Goal: Information Seeking & Learning: Learn about a topic

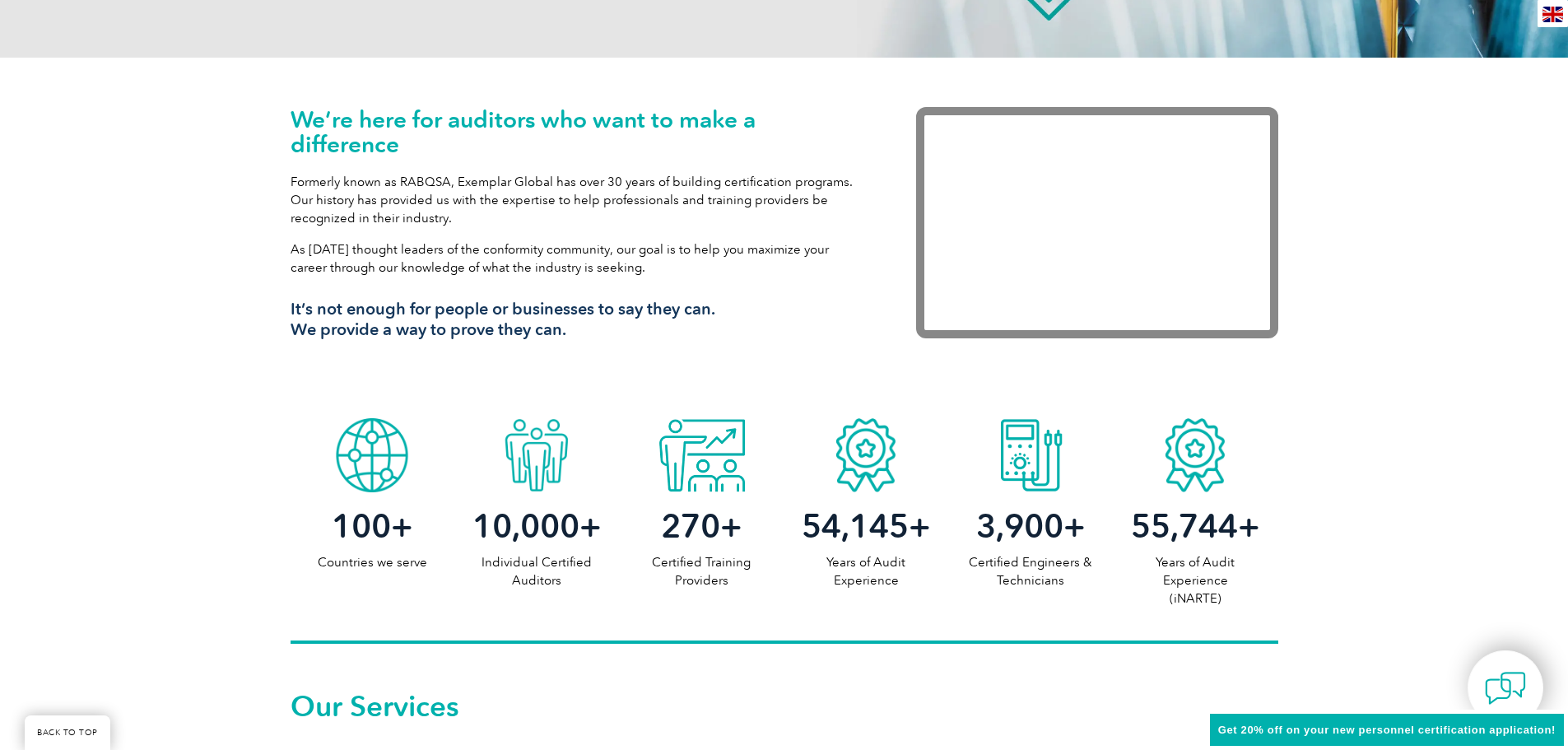
scroll to position [988, 0]
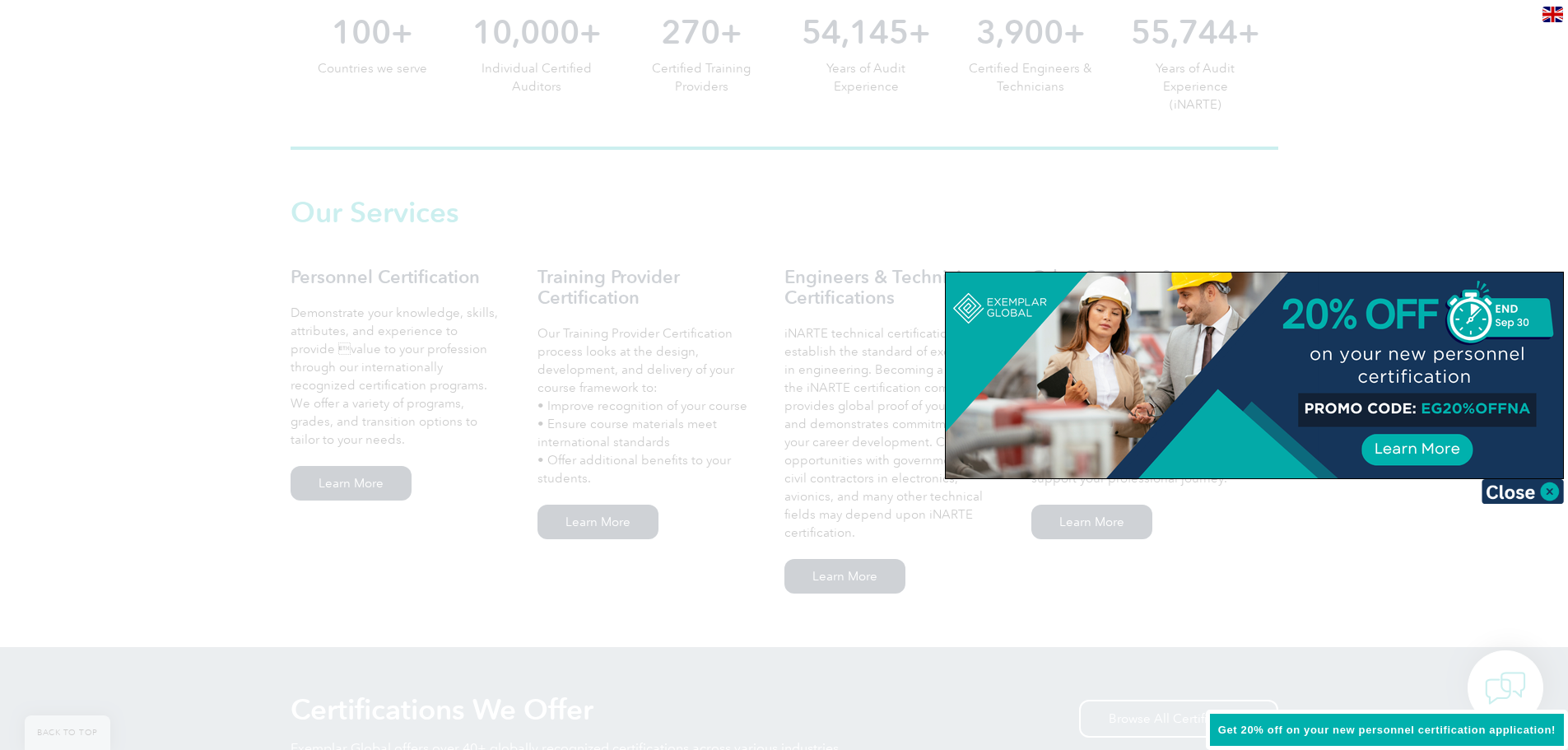
click at [200, 254] on div at bounding box center [784, 375] width 1568 height 750
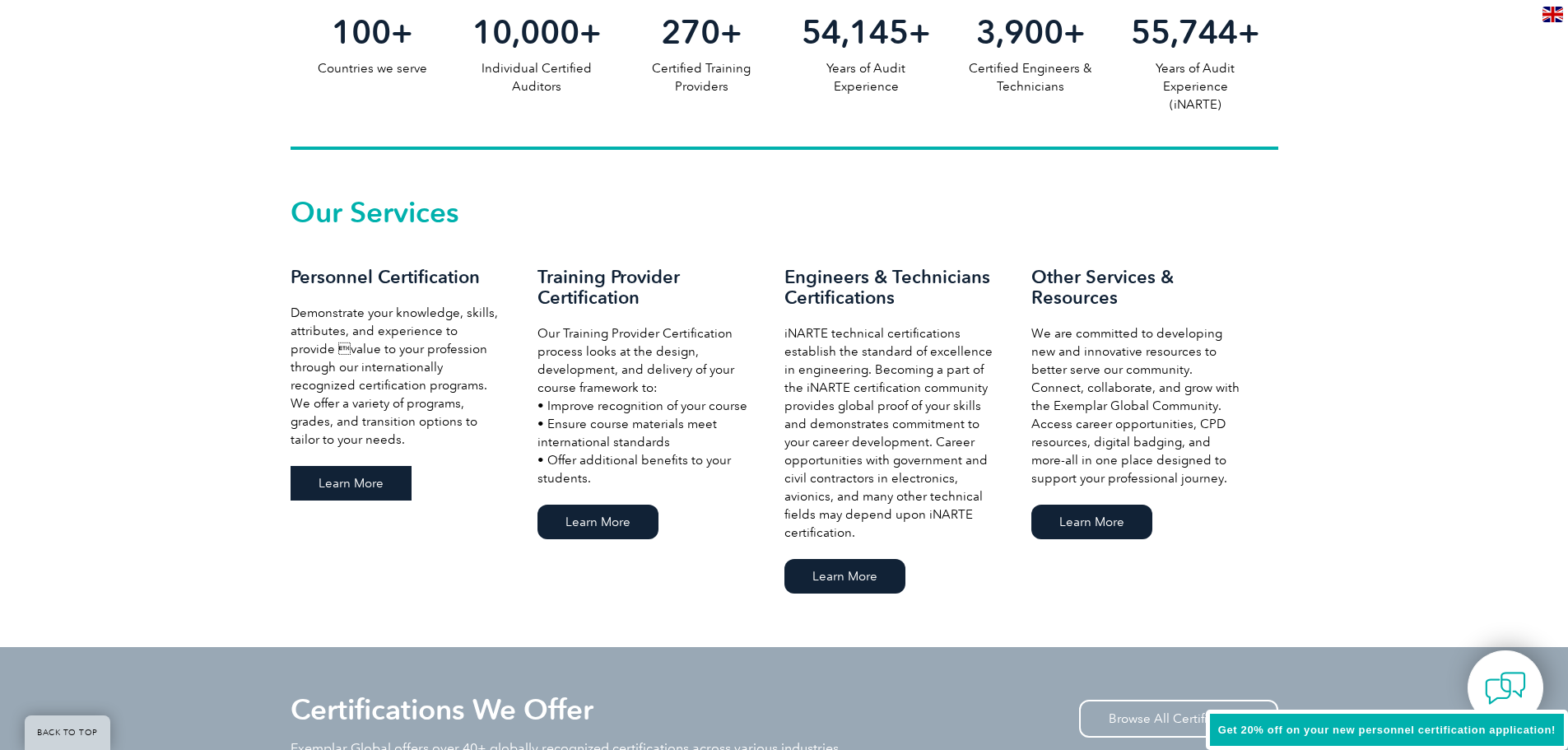
click at [354, 482] on link "Learn More" at bounding box center [351, 482] width 121 height 34
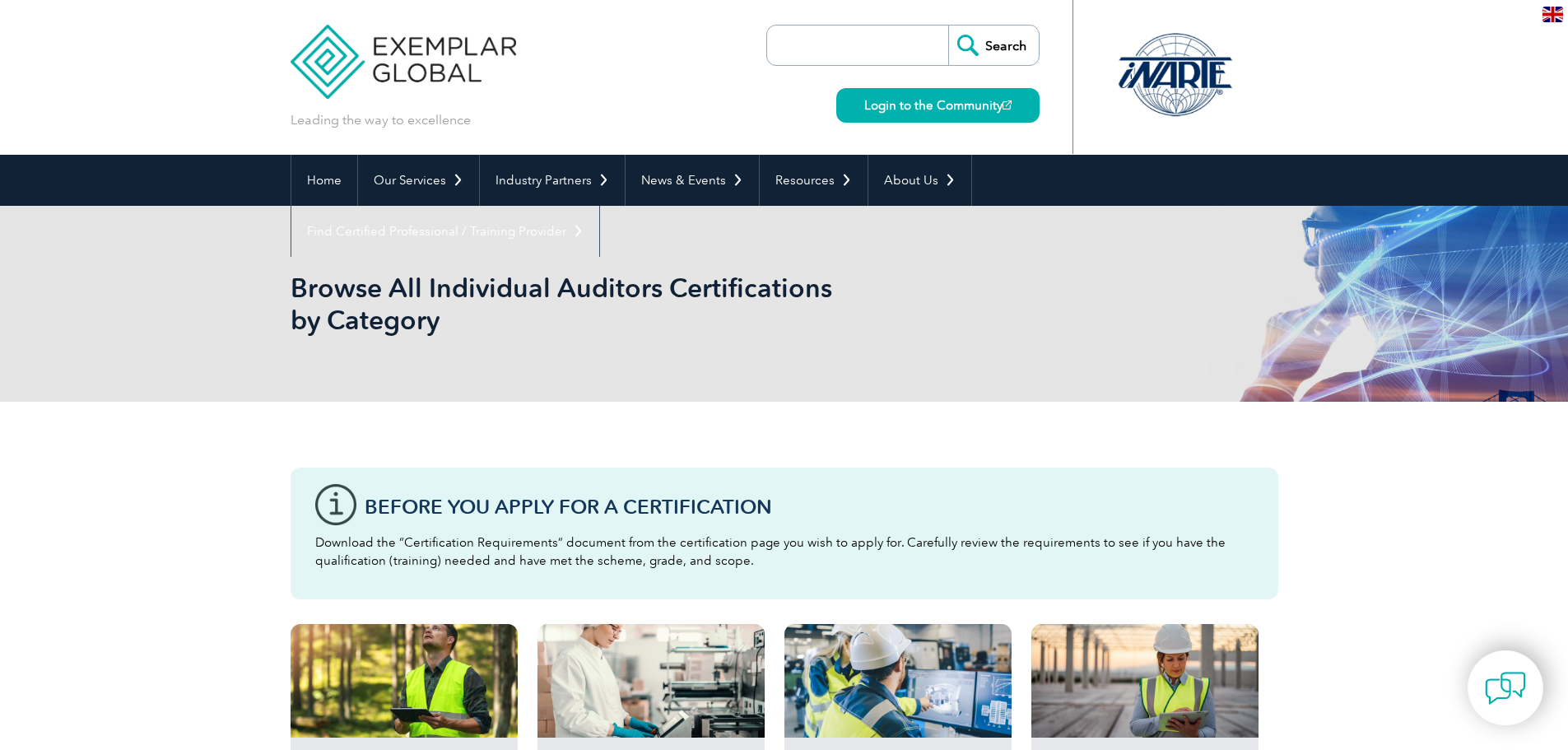
scroll to position [494, 0]
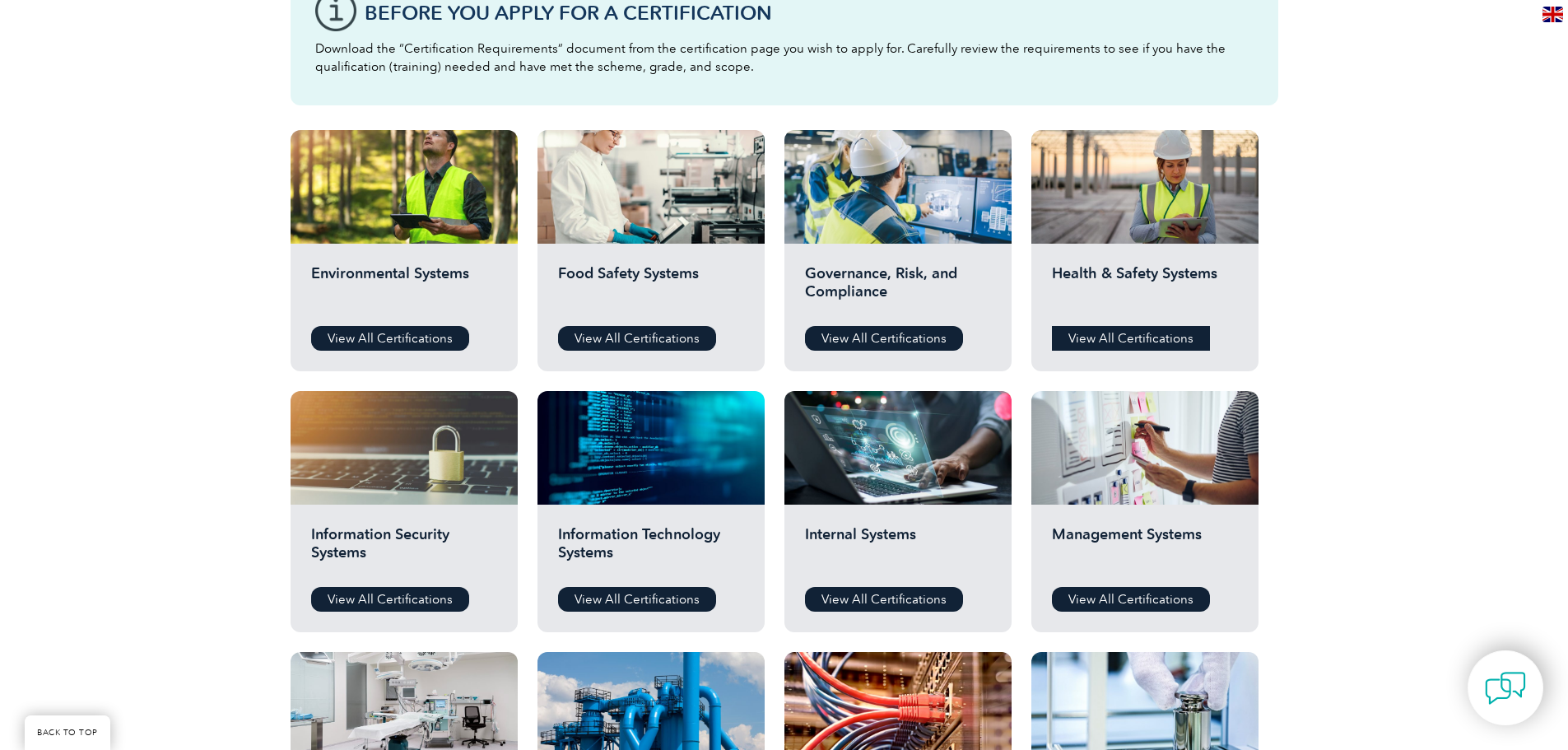
click at [1103, 330] on link "View All Certifications" at bounding box center [1131, 338] width 158 height 25
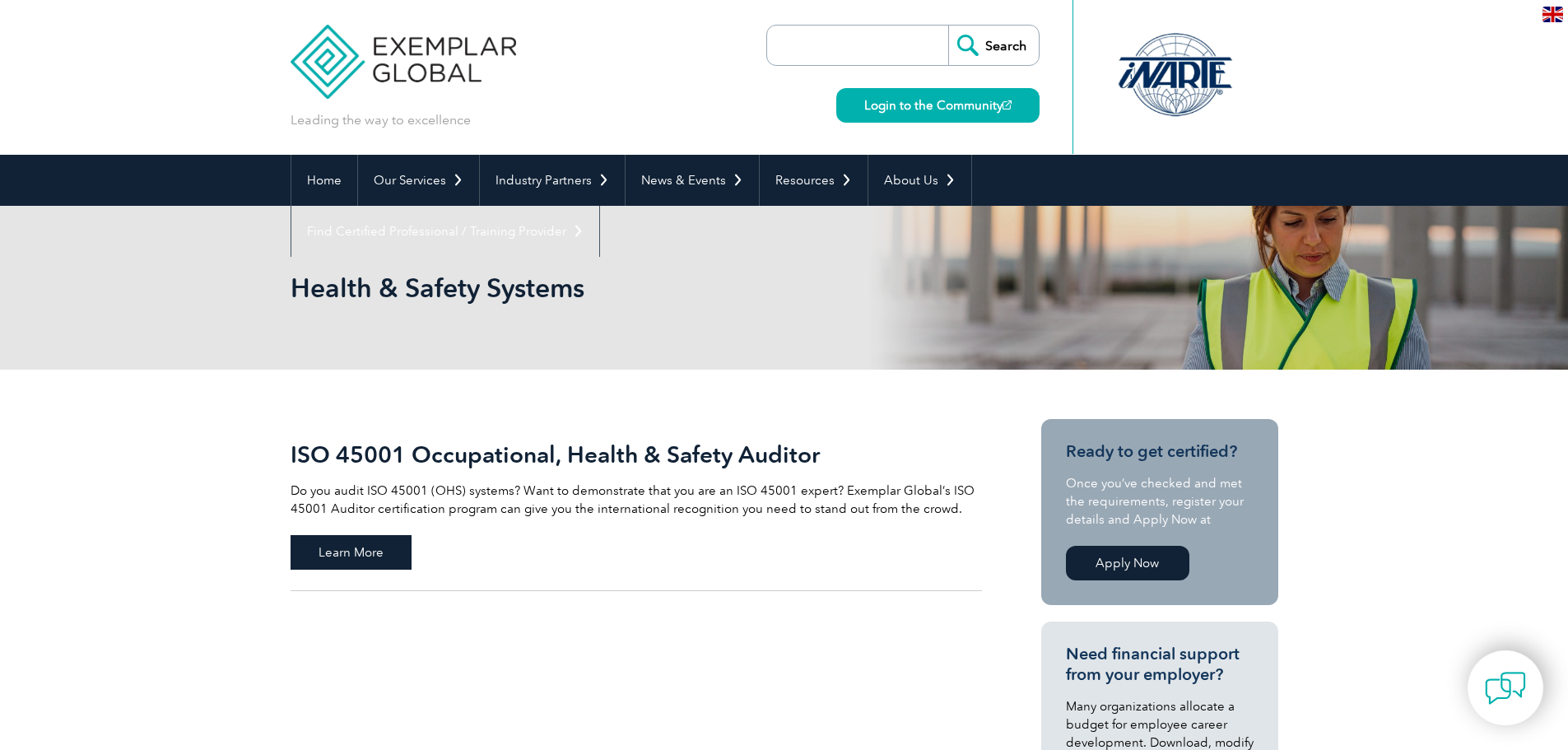
click at [345, 545] on span "Learn More" at bounding box center [351, 552] width 121 height 34
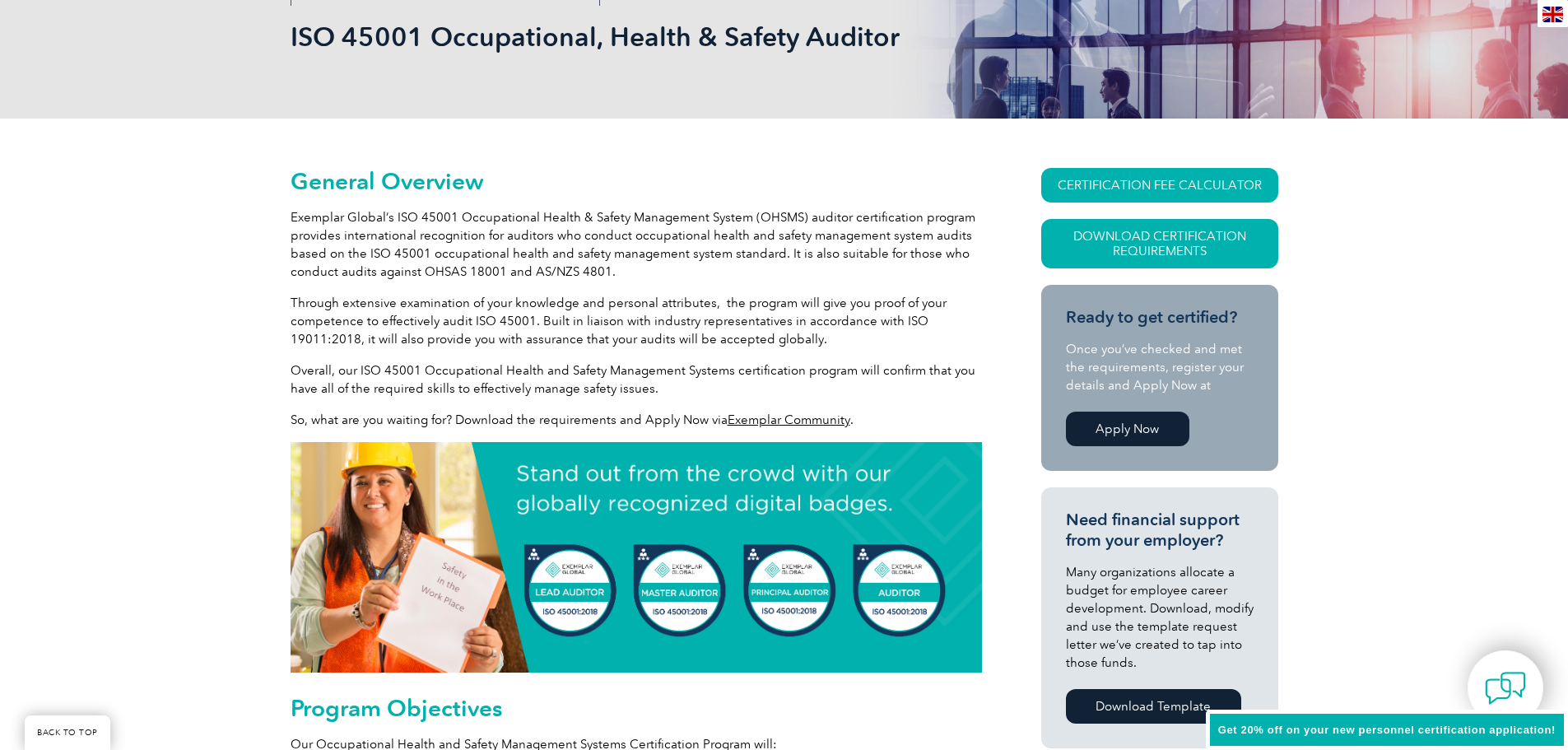
scroll to position [494, 0]
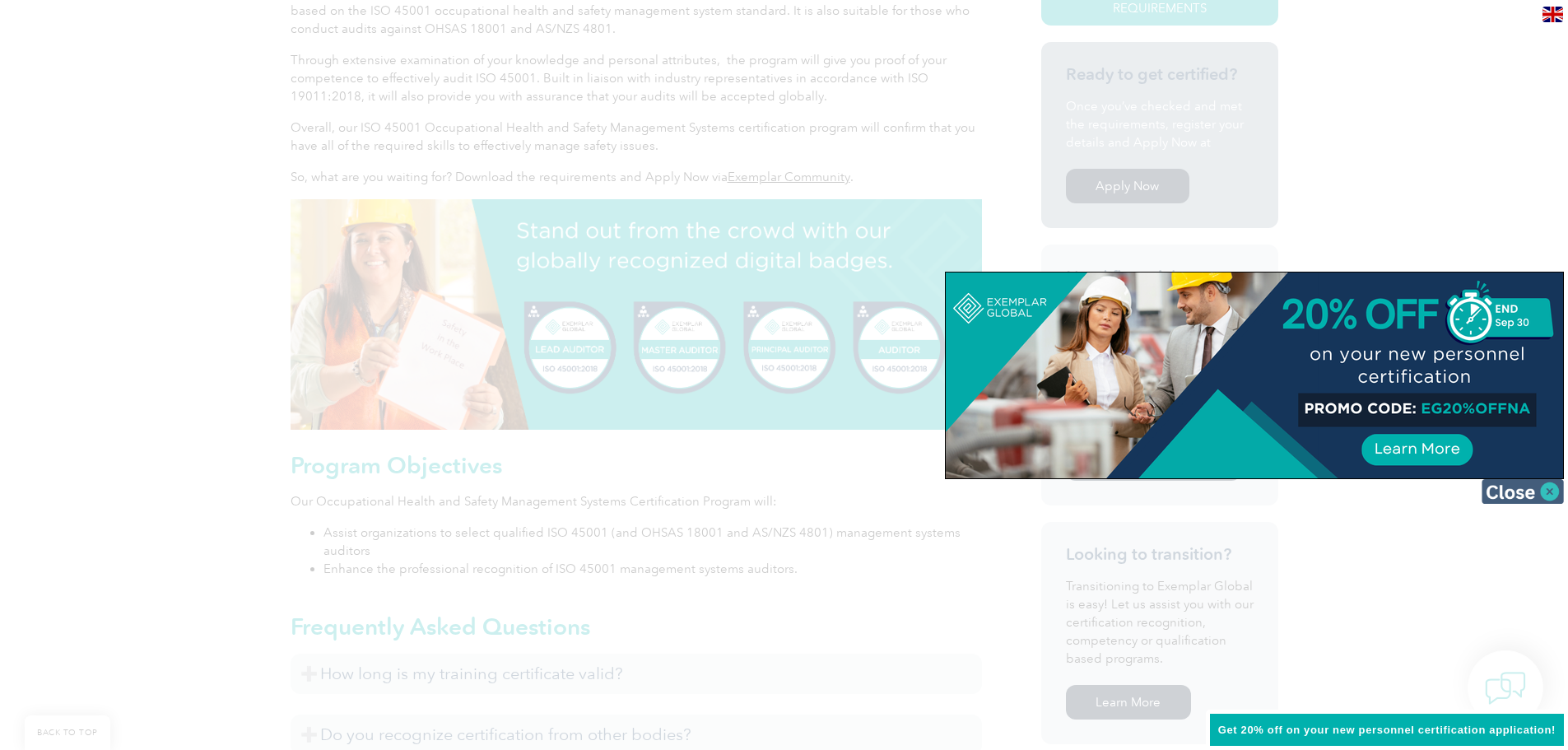
click at [1537, 493] on img at bounding box center [1523, 491] width 82 height 25
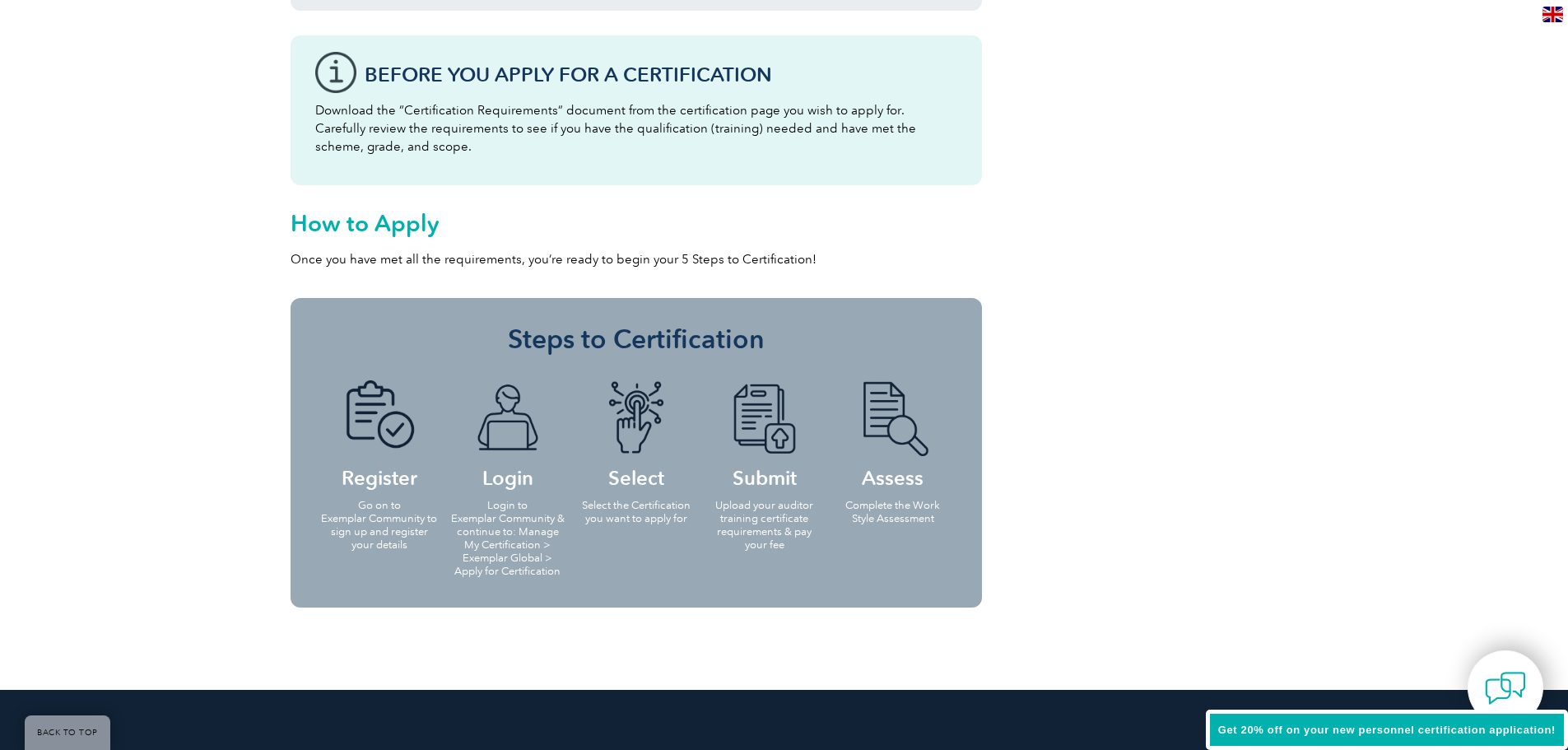
scroll to position [988, 0]
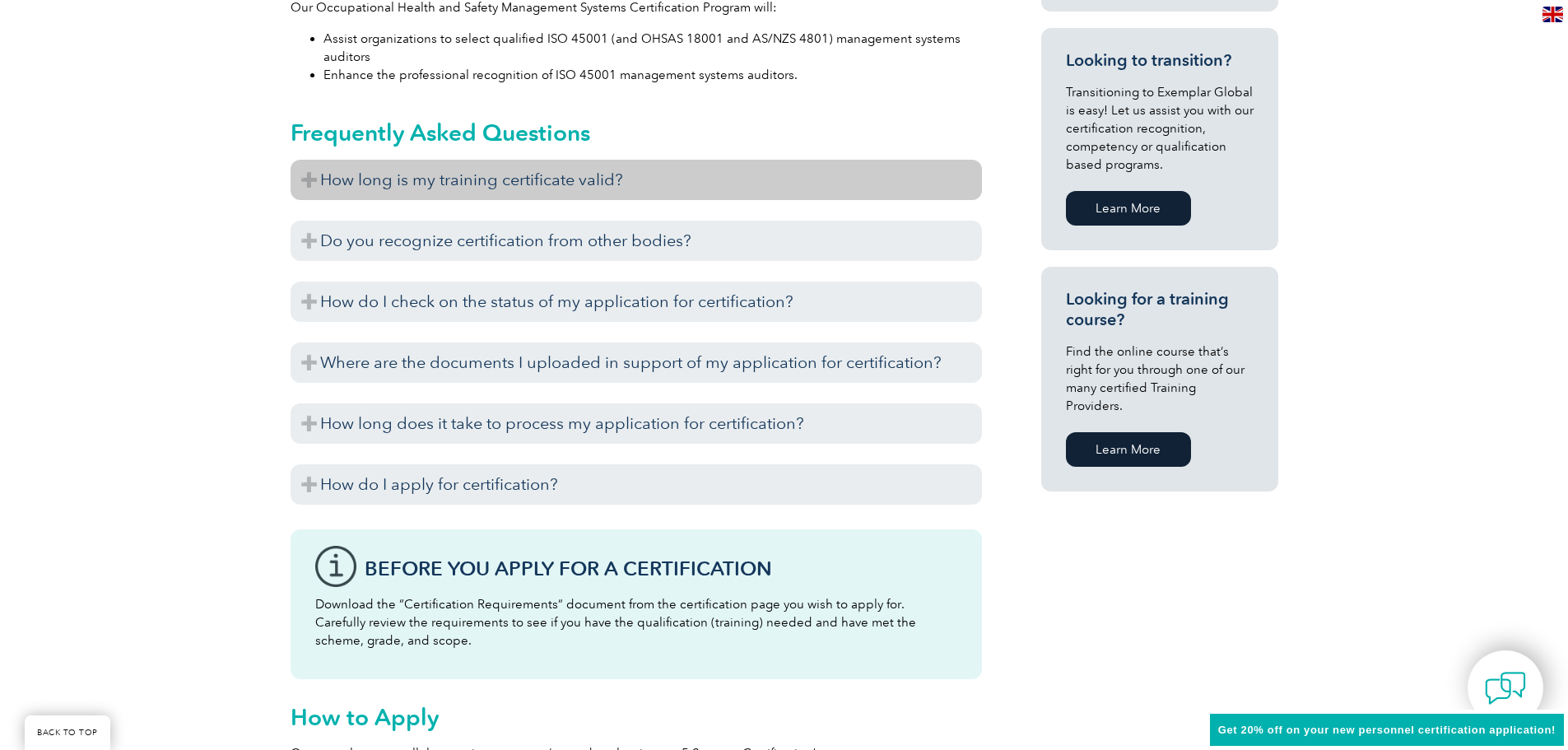
click at [306, 182] on h3 "How long is my training certificate valid?" at bounding box center [636, 180] width 691 height 40
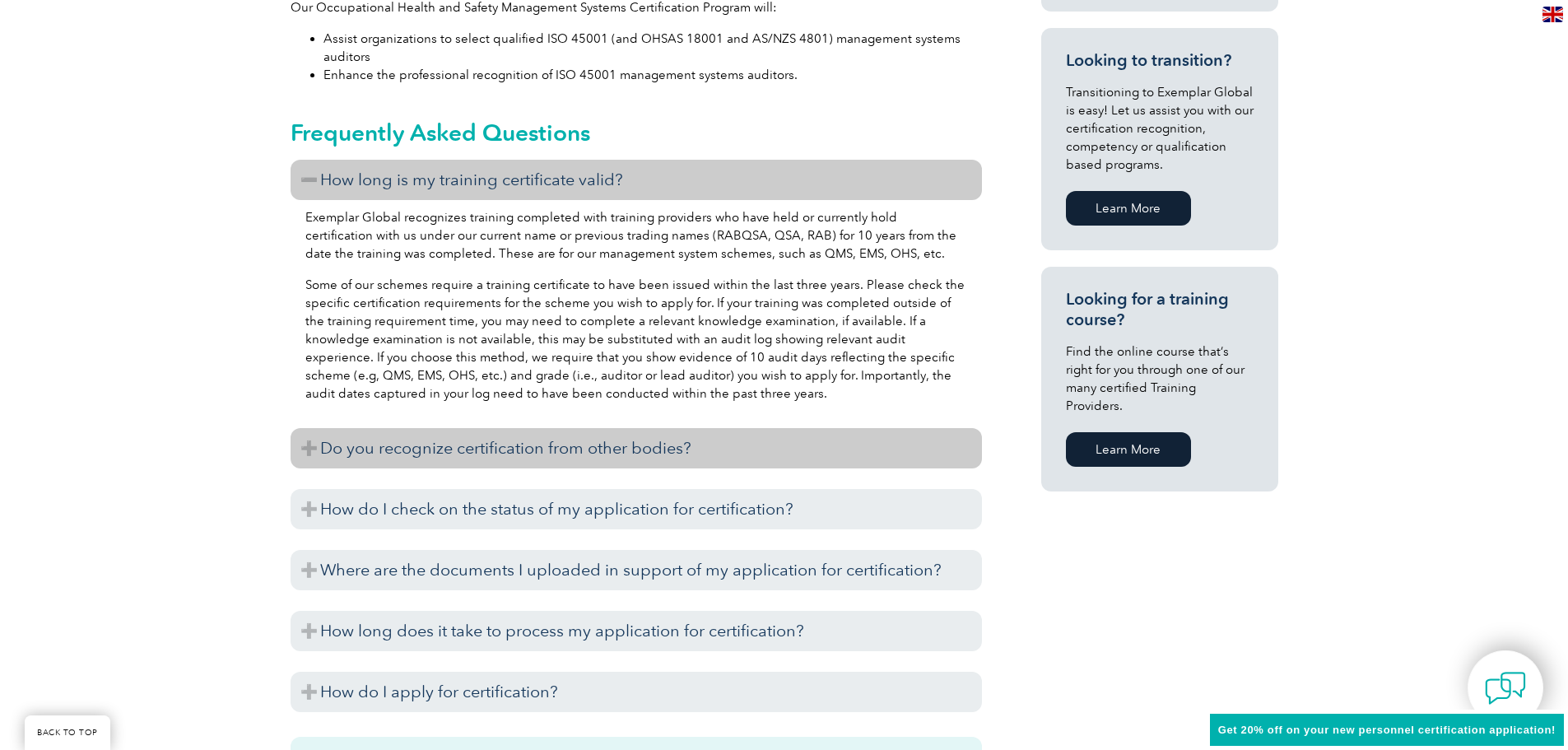
click at [308, 448] on h3 "Do you recognize certification from other bodies?" at bounding box center [636, 448] width 691 height 40
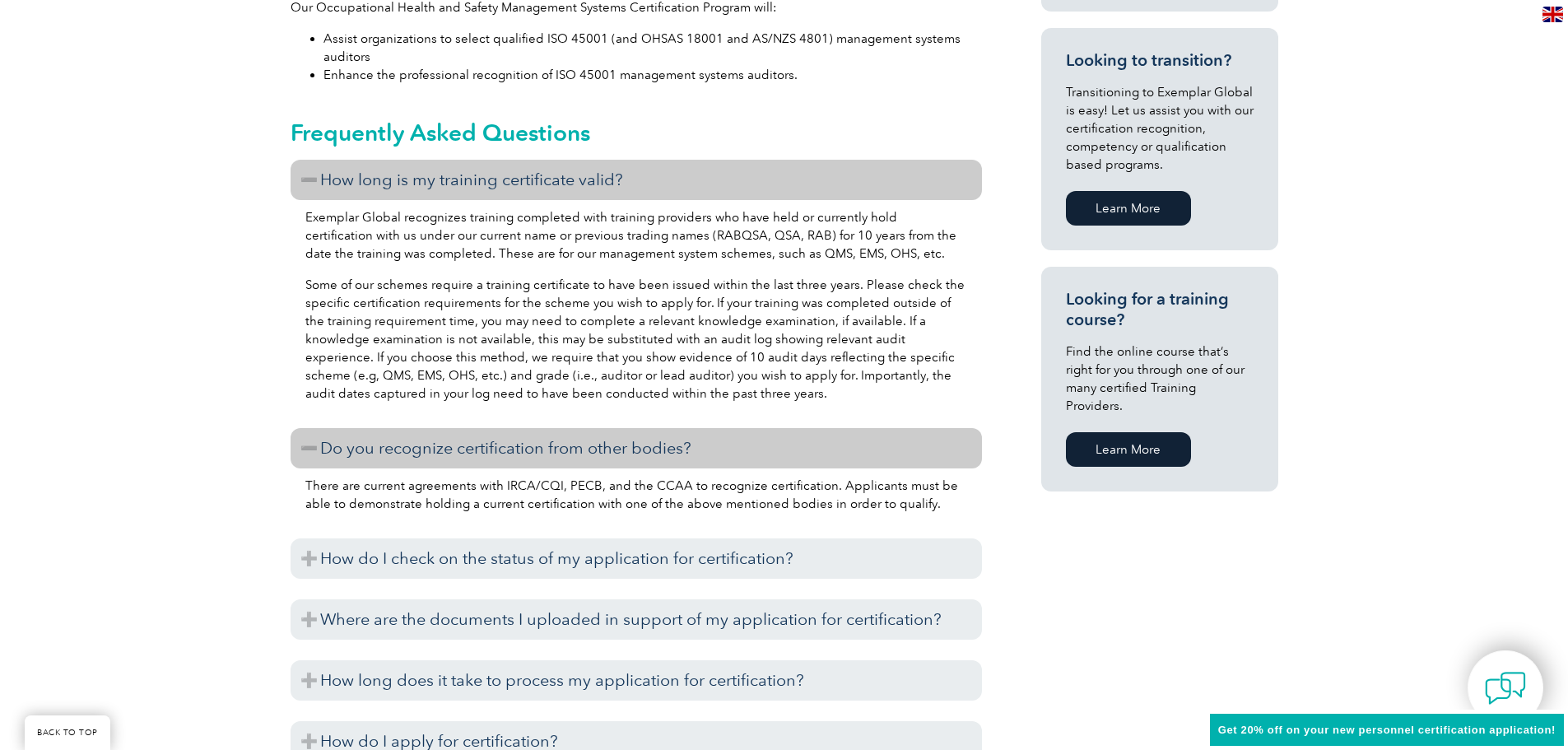
click at [1127, 432] on link "Learn More" at bounding box center [1128, 449] width 125 height 34
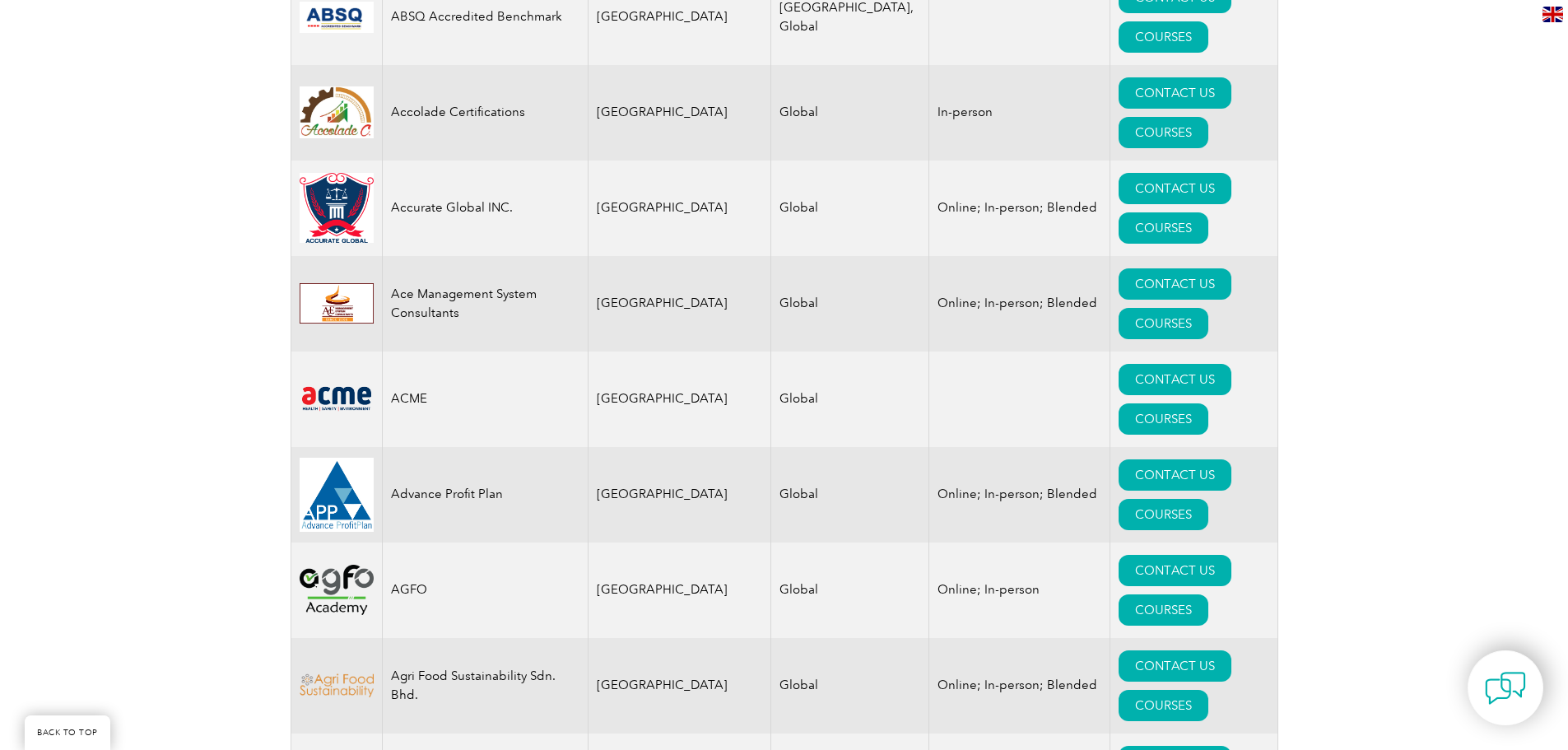
scroll to position [494, 0]
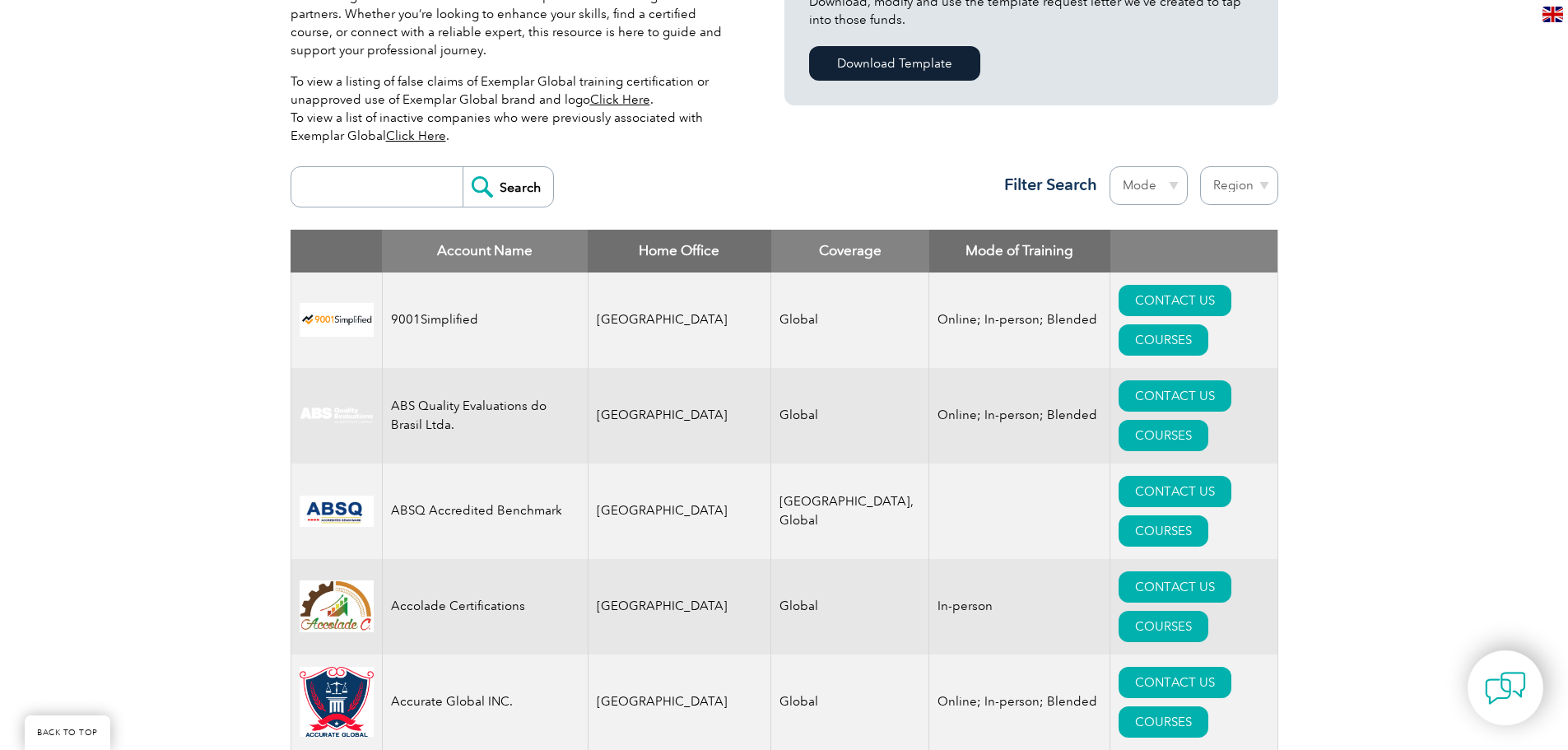
click at [1264, 179] on select "Region Australia Bahrain Bangladesh Brazil Canada Colombia Dominican Republic E…" at bounding box center [1239, 186] width 78 height 39
select select "[GEOGRAPHIC_DATA]"
click at [1200, 167] on select "Region Australia Bahrain Bangladesh Brazil Canada Colombia Dominican Republic E…" at bounding box center [1239, 186] width 78 height 39
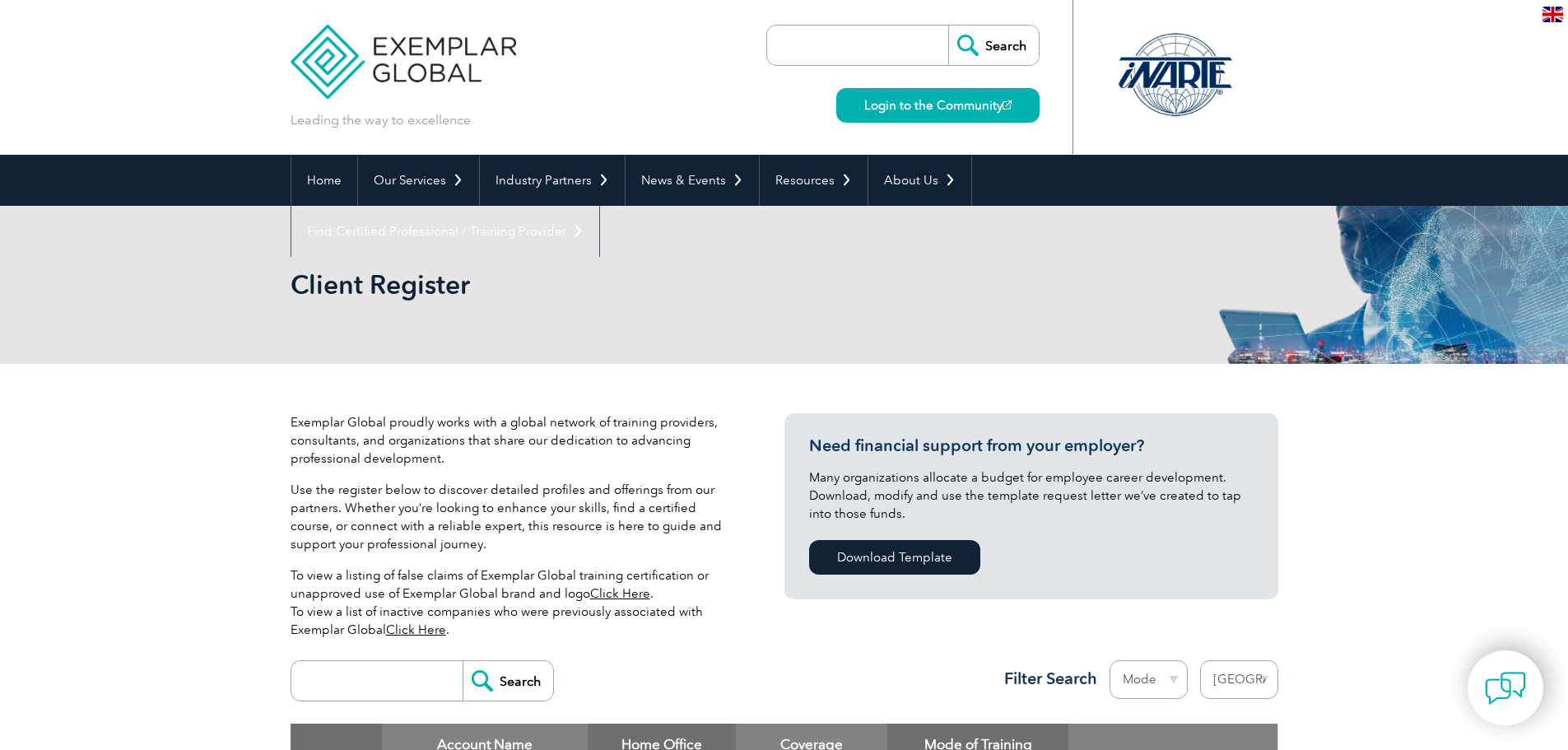
select select "[GEOGRAPHIC_DATA]"
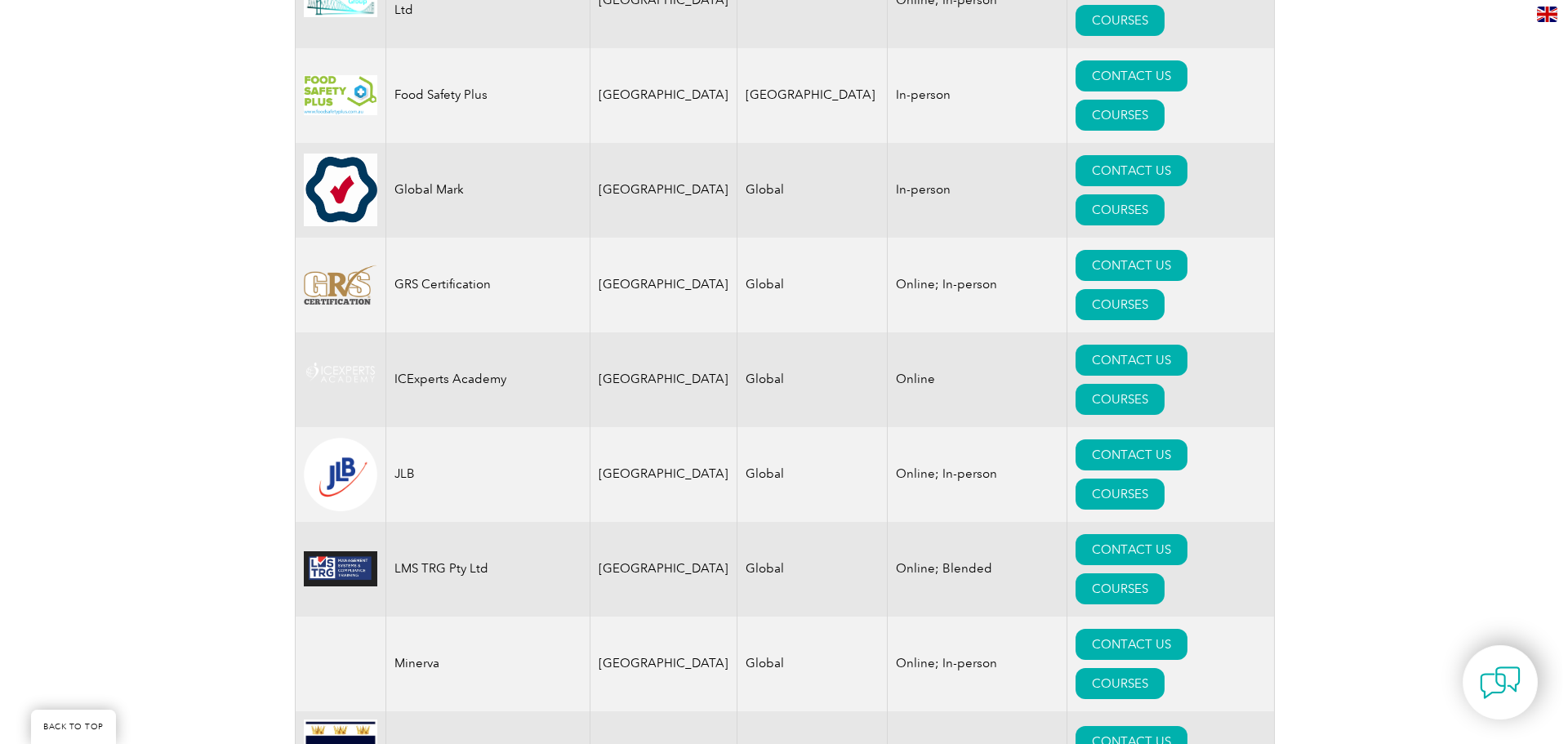
scroll to position [1960, 0]
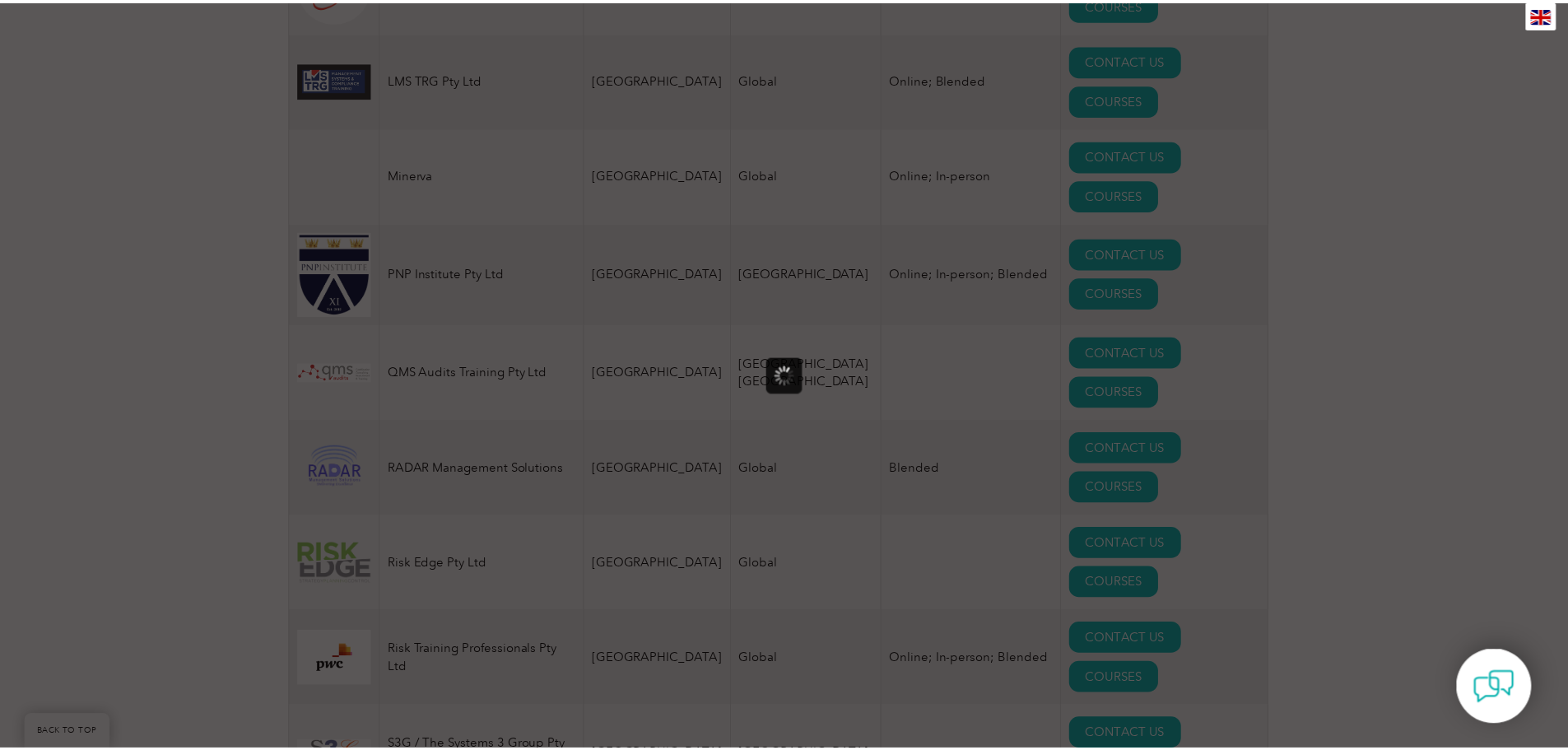
scroll to position [0, 0]
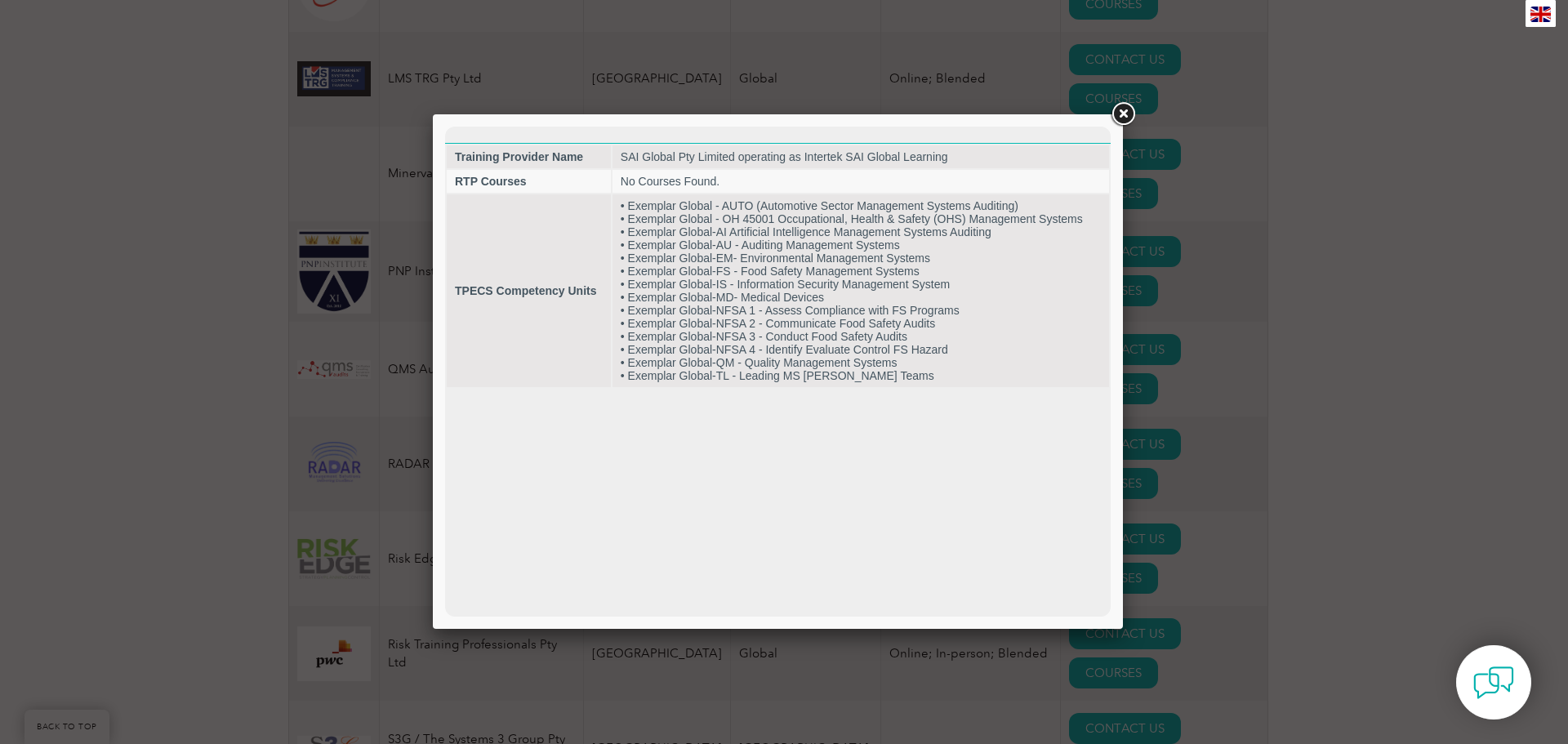
click at [1353, 183] on div at bounding box center [784, 372] width 1568 height 744
